Goal: Navigation & Orientation: Understand site structure

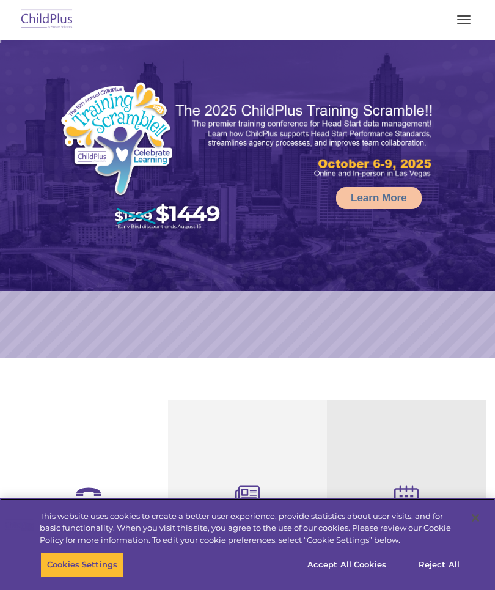
select select "MEDIUM"
click at [353, 562] on button "Accept All Cookies" at bounding box center [347, 565] width 92 height 26
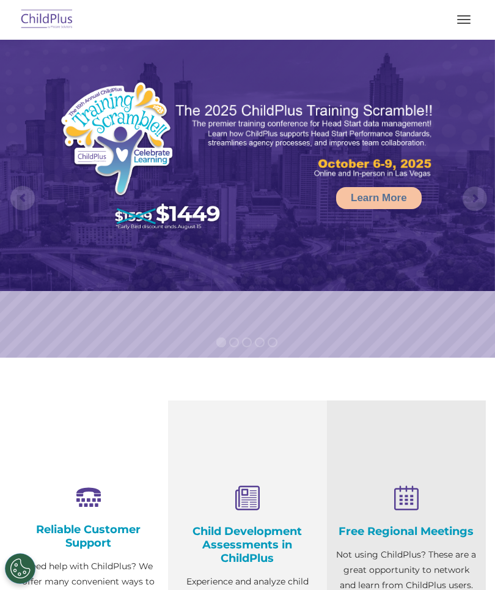
select select "MEDIUM"
click at [465, 22] on button "button" at bounding box center [464, 20] width 26 height 20
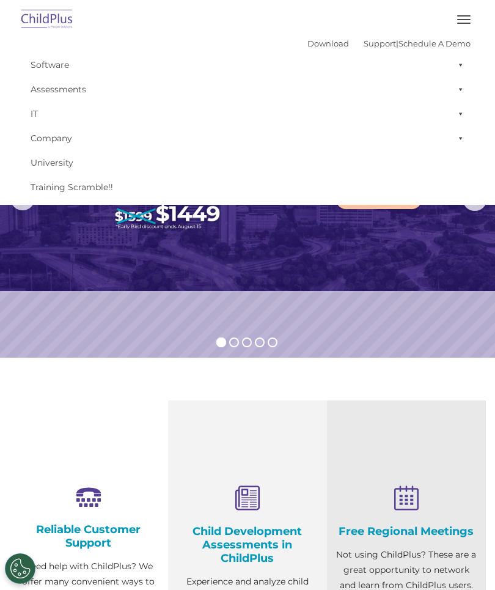
click at [48, 7] on img at bounding box center [46, 20] width 57 height 29
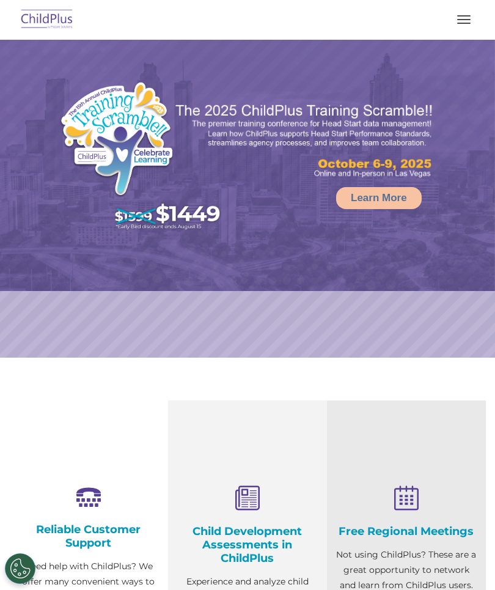
select select "MEDIUM"
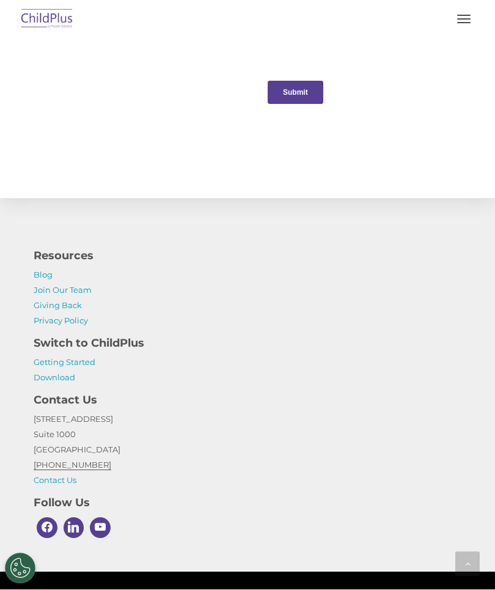
scroll to position [1457, 0]
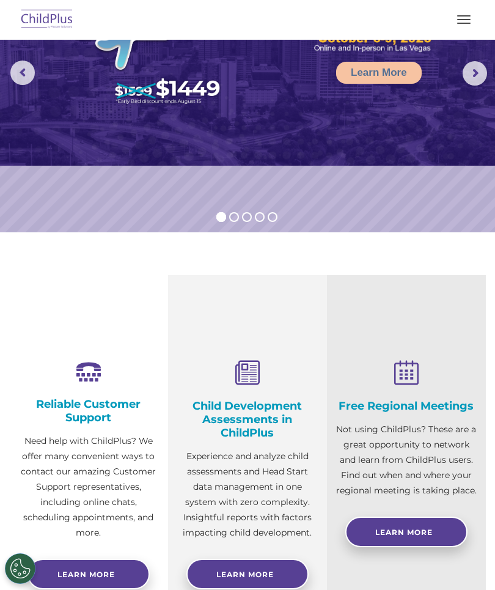
scroll to position [0, 0]
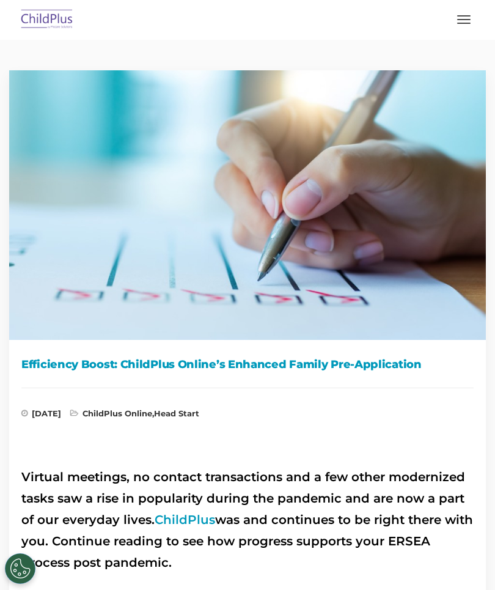
click at [460, 25] on button "button" at bounding box center [464, 20] width 26 height 20
